Goal: Ask a question

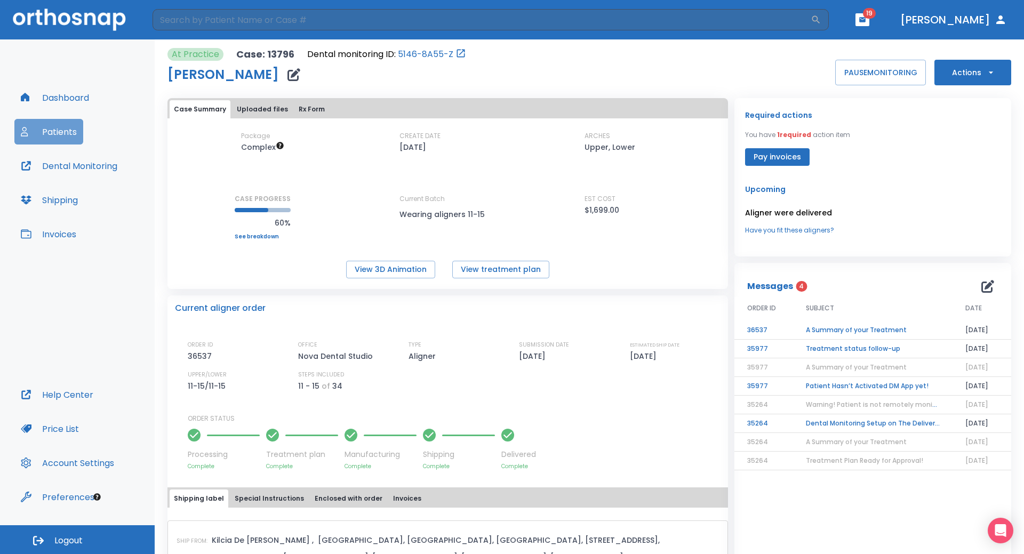
click at [50, 127] on button "Patients" at bounding box center [48, 132] width 69 height 26
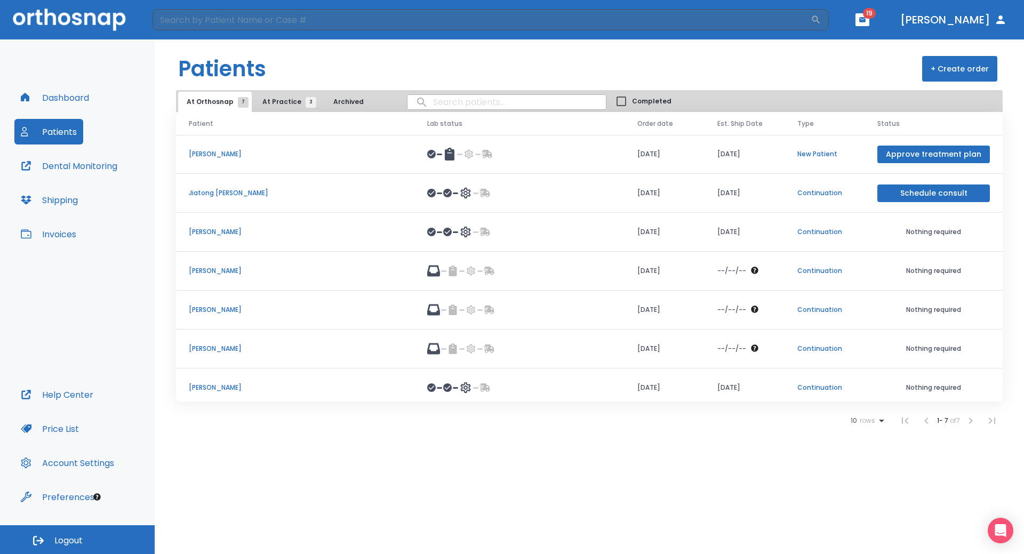
click at [201, 389] on p "[PERSON_NAME]" at bounding box center [295, 388] width 213 height 10
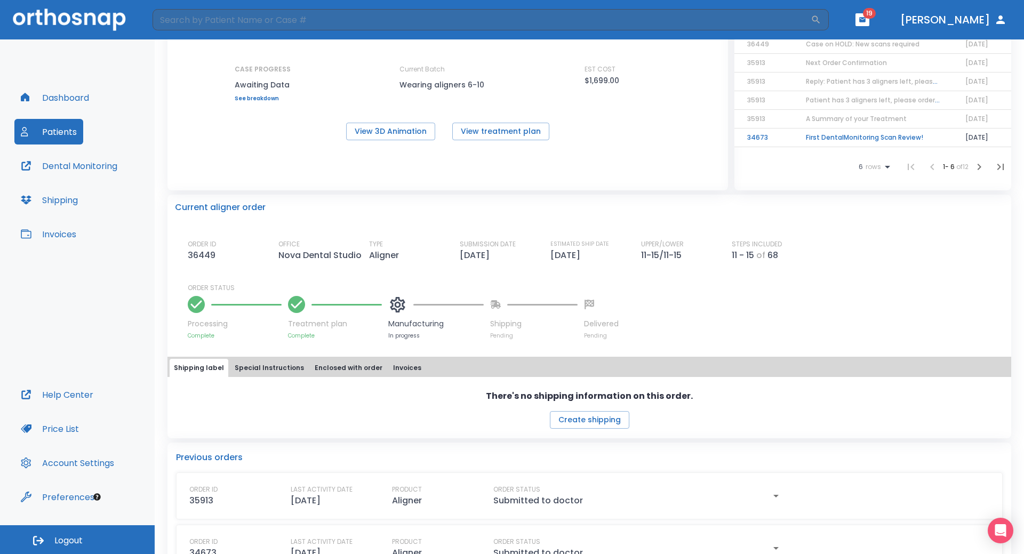
scroll to position [156, 0]
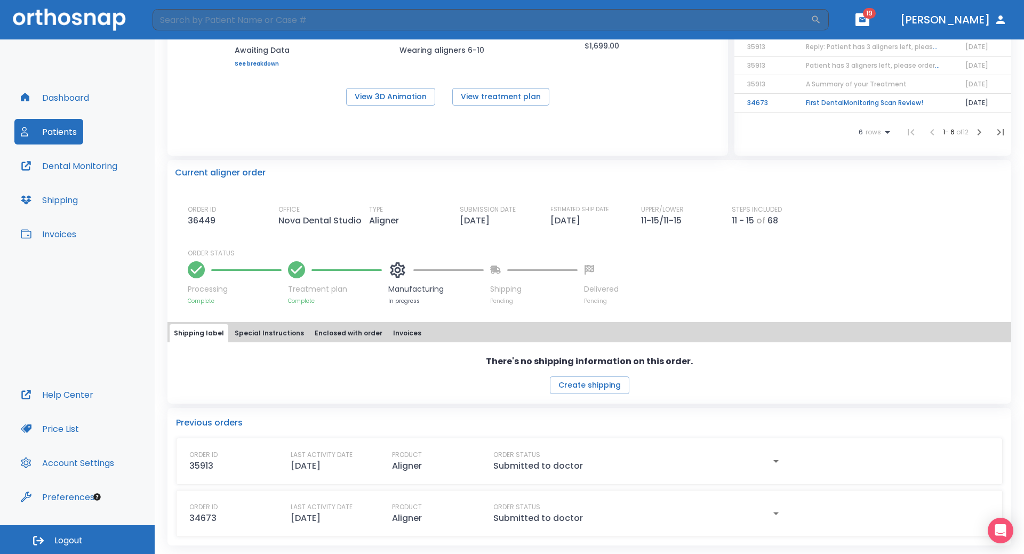
click at [666, 478] on div "ORDER ID 35913 LAST ACTIVITY DATE [DATE] PRODUCT Aligner ORDER STATUS Submitted…" at bounding box center [589, 461] width 826 height 47
click at [968, 277] on div "Processing Complete Treatment plan Complete Manufacturing In progress Shipping …" at bounding box center [596, 281] width 816 height 47
click at [1011, 532] on body "​ 19 [PERSON_NAME] Dashboard Patients Dental Monitoring Shipping Invoices Help …" at bounding box center [512, 277] width 1024 height 554
click at [994, 528] on icon "Open Intercom Messenger" at bounding box center [1000, 531] width 14 height 14
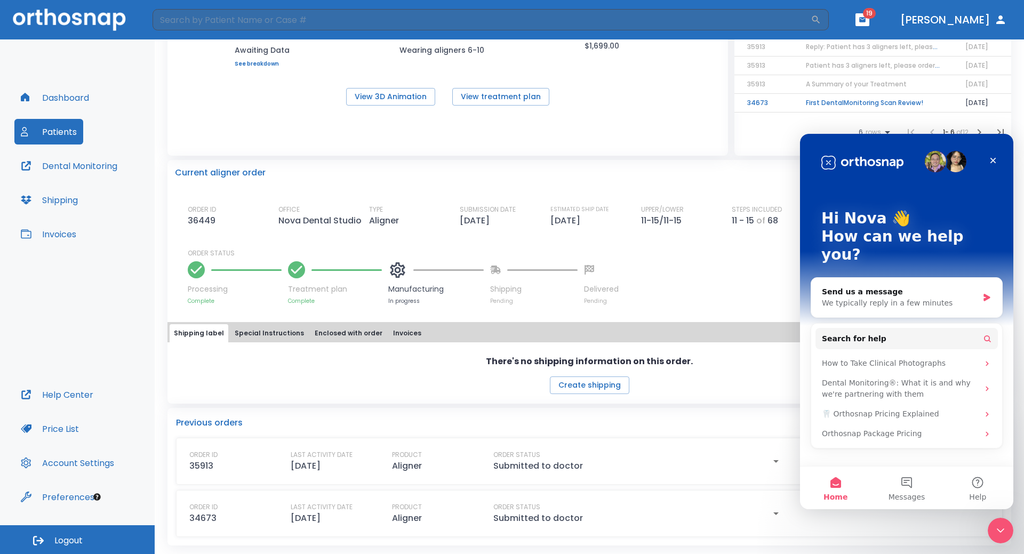
scroll to position [0, 0]
click at [936, 291] on div "Send us a message We typically reply in a few minutes" at bounding box center [906, 297] width 191 height 39
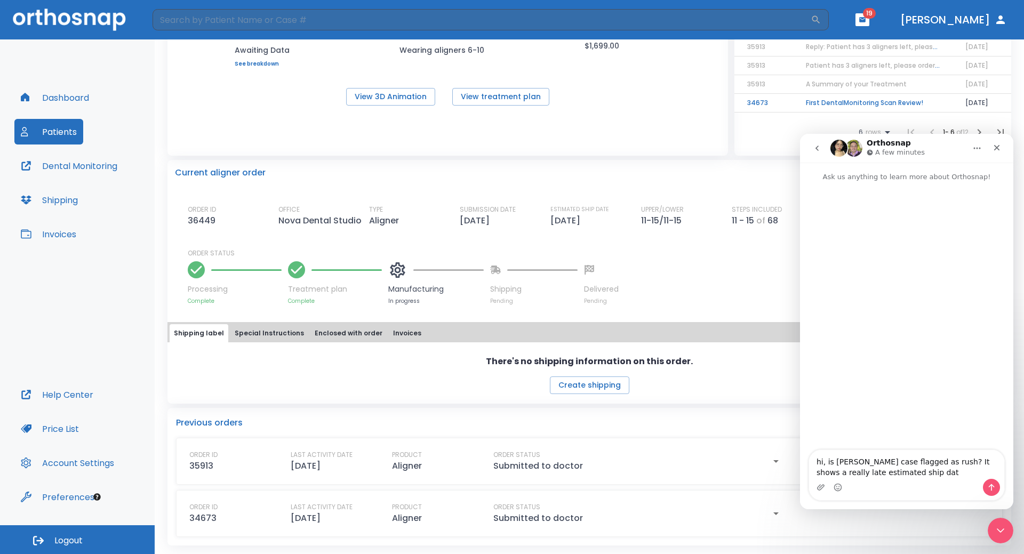
type textarea "hi, is [PERSON_NAME] case flagged as rush? It shows a really late estimated shi…"
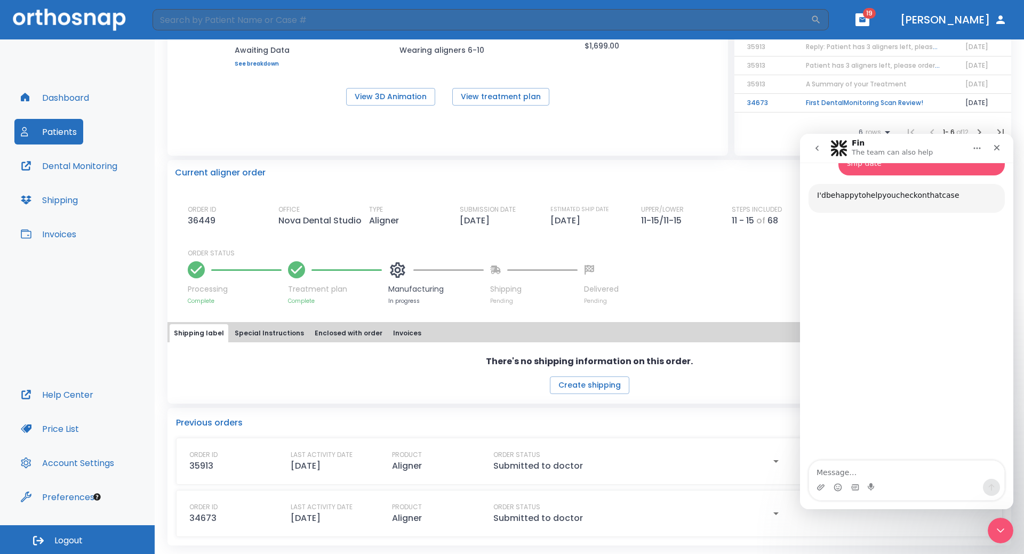
scroll to position [67, 0]
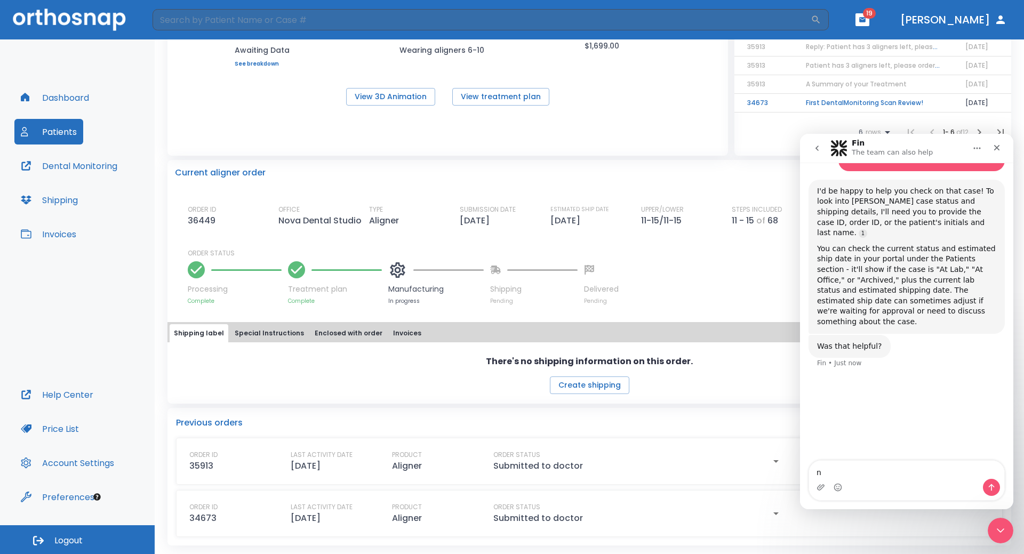
type textarea "no"
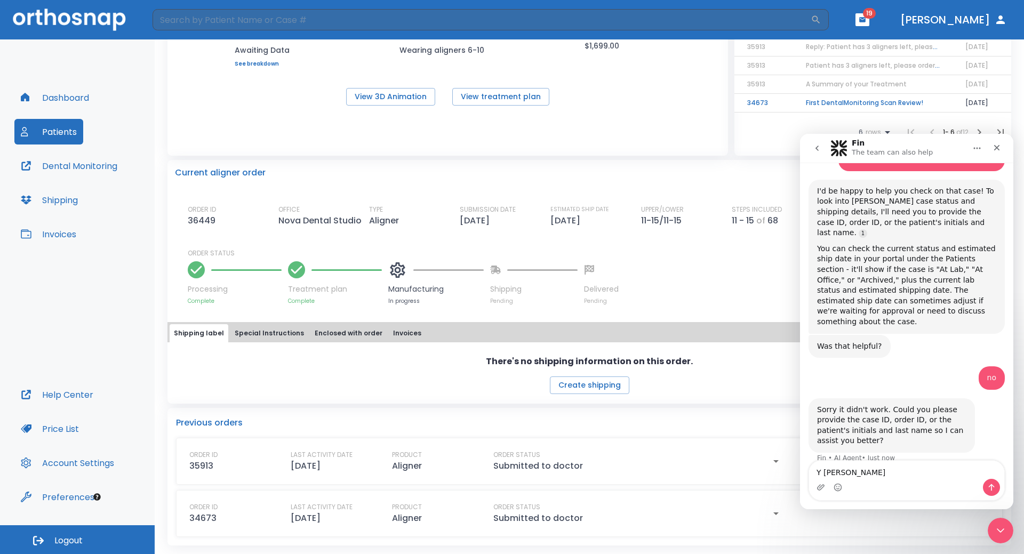
type textarea "[PERSON_NAME]"
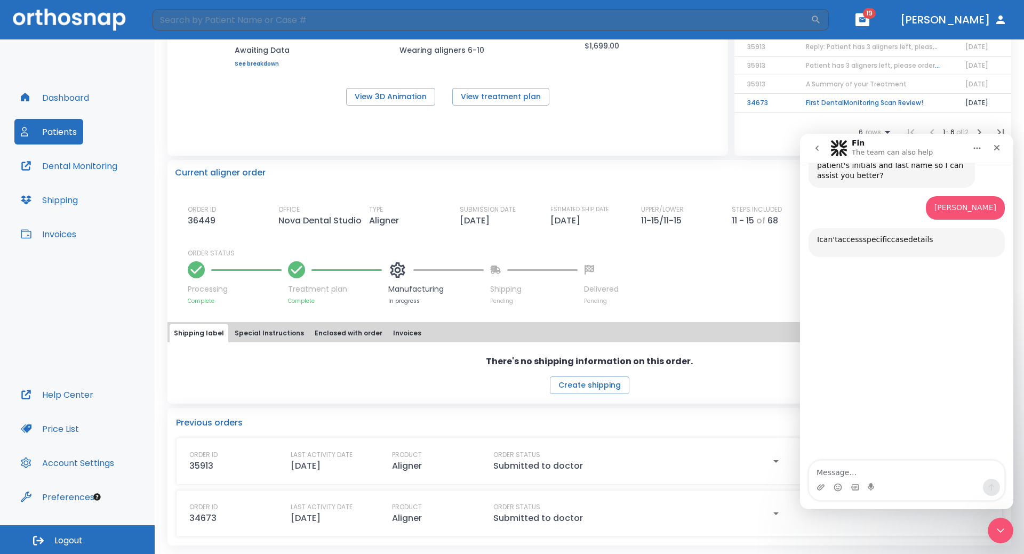
scroll to position [338, 0]
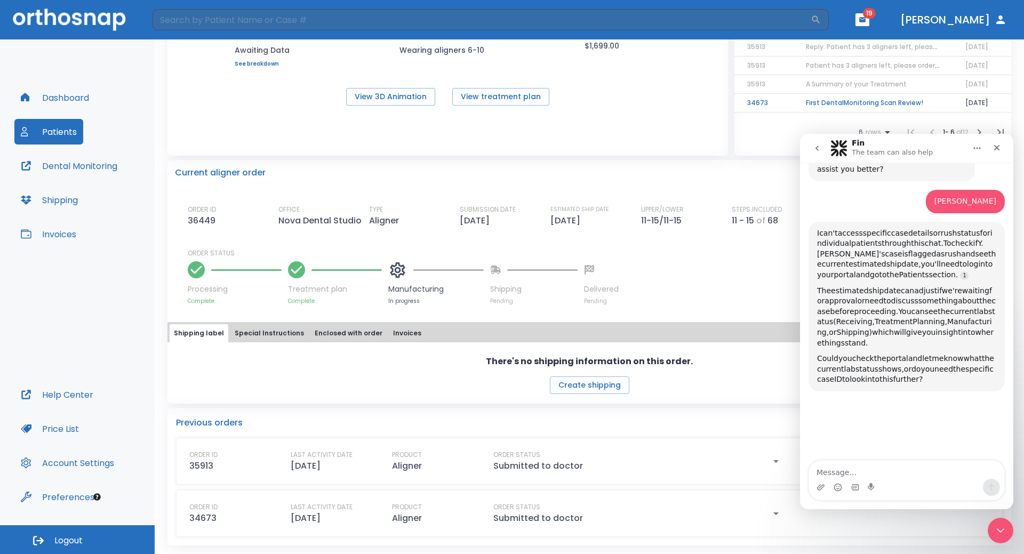
click at [819, 148] on icon "go back" at bounding box center [817, 148] width 9 height 9
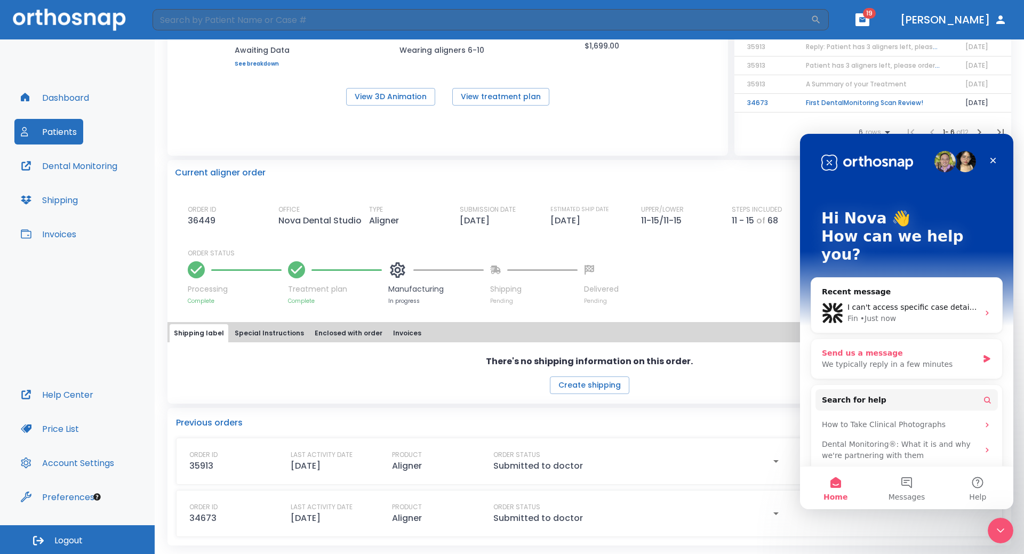
scroll to position [31, 0]
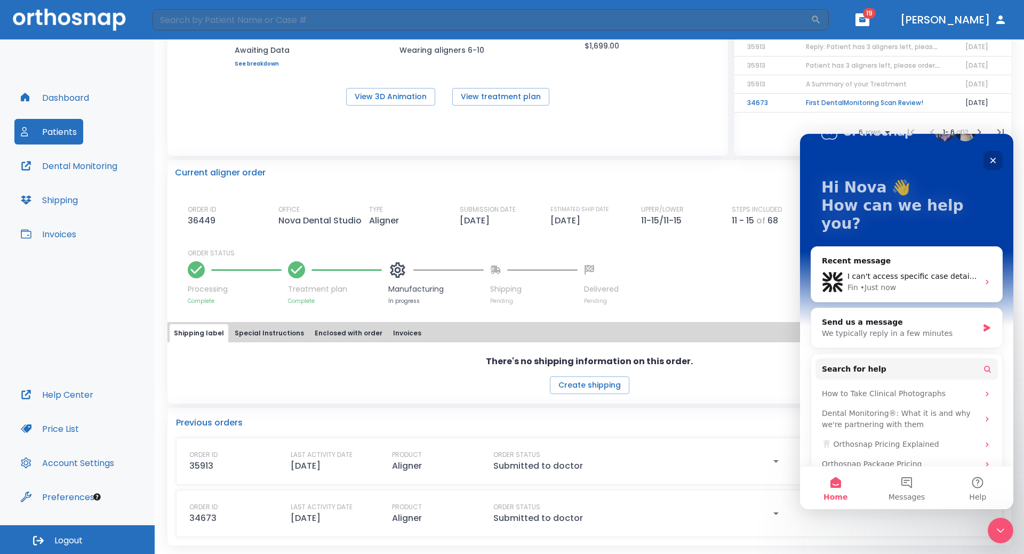
click at [994, 157] on icon "Close" at bounding box center [992, 160] width 9 height 9
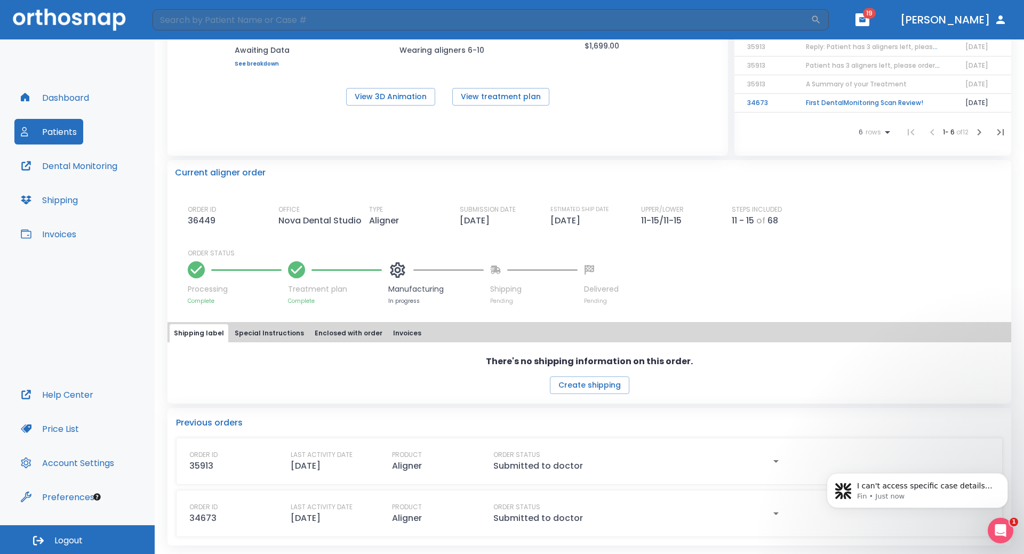
scroll to position [0, 0]
